Goal: Task Accomplishment & Management: Manage account settings

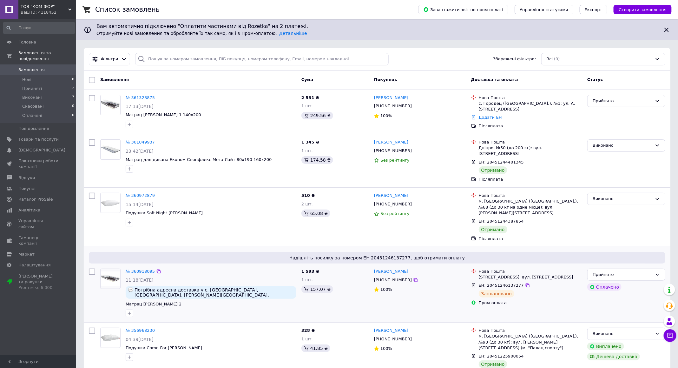
click at [113, 271] on img at bounding box center [111, 278] width 20 height 15
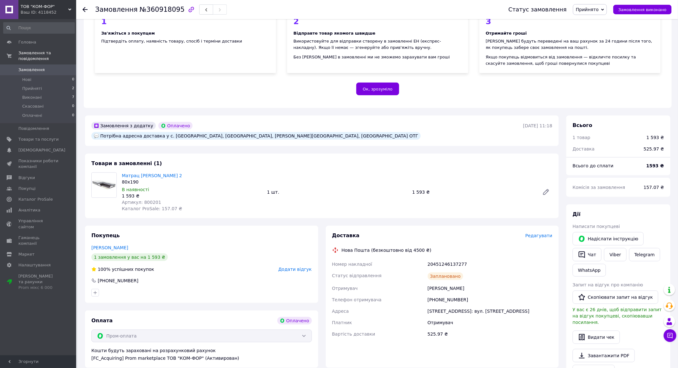
scroll to position [123, 0]
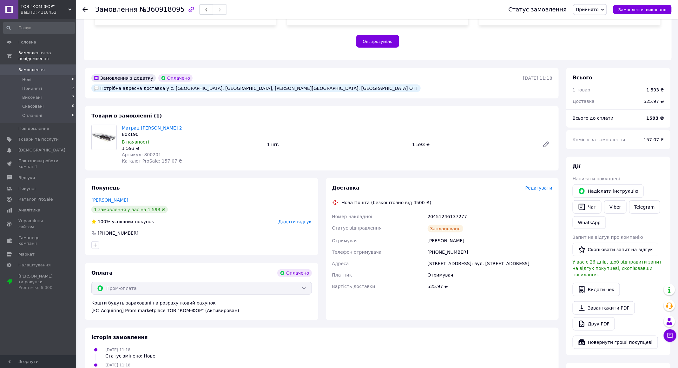
click at [534, 185] on span "Редагувати" at bounding box center [539, 187] width 27 height 5
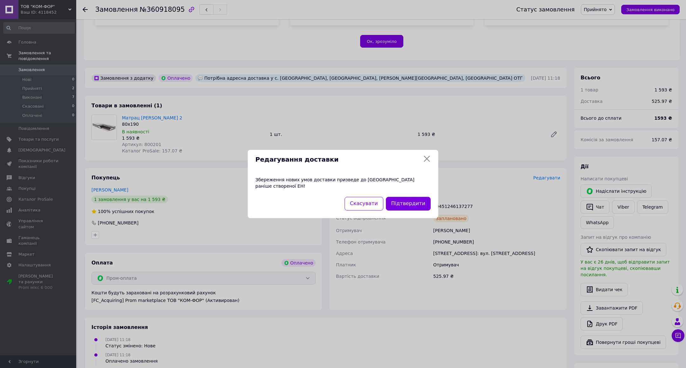
click at [426, 162] on icon at bounding box center [427, 159] width 6 height 6
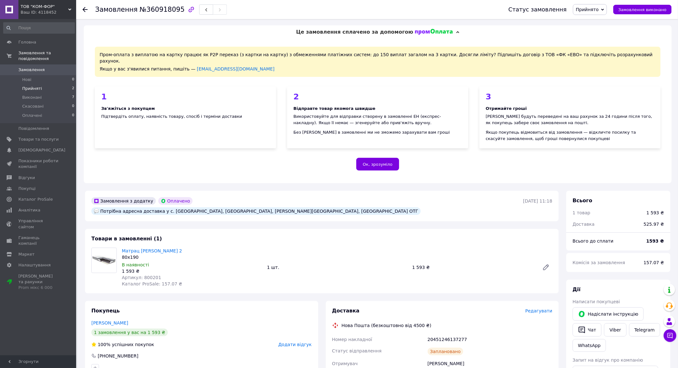
click at [43, 86] on li "Прийняті 2" at bounding box center [39, 88] width 78 height 9
